Goal: Information Seeking & Learning: Compare options

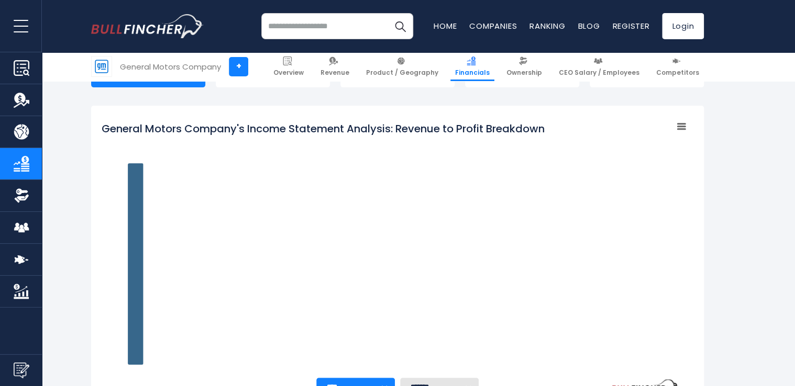
scroll to position [148, 0]
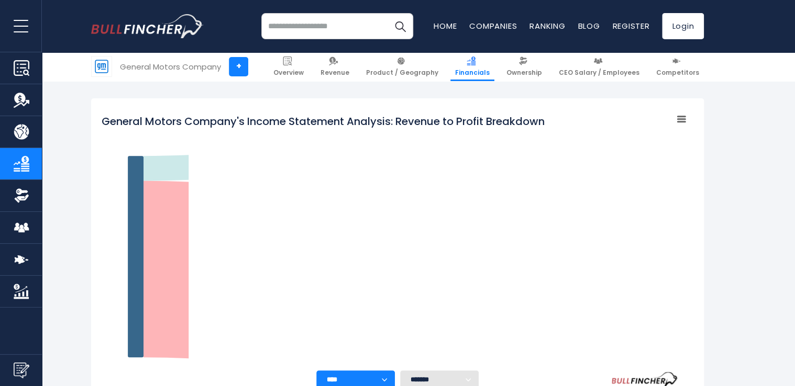
scroll to position [148, 0]
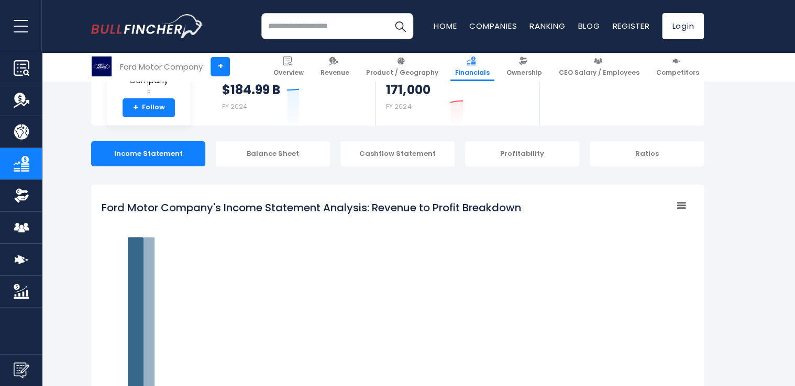
scroll to position [148, 0]
